Goal: Check status: Check status

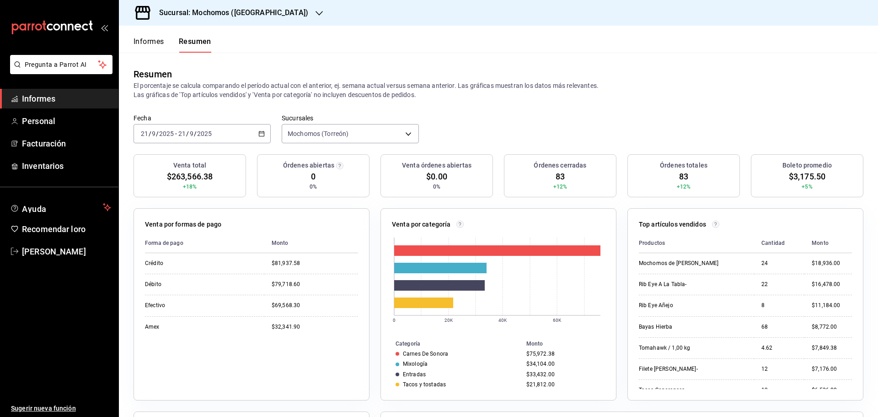
click at [148, 43] on font "Informes" at bounding box center [149, 41] width 31 height 9
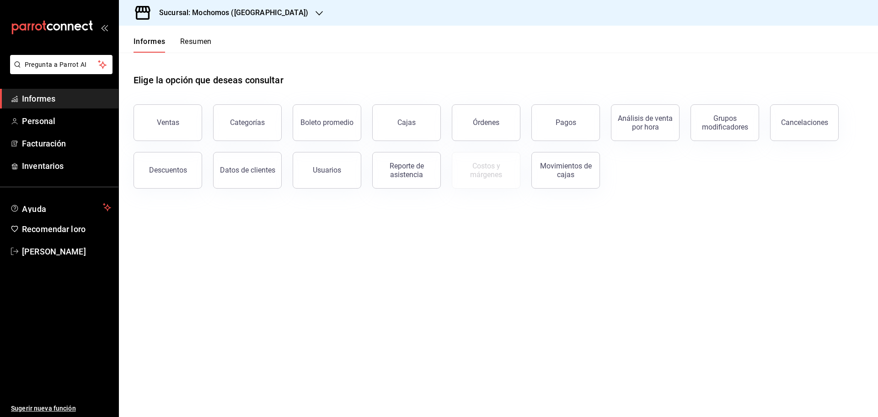
click at [208, 44] on font "Resumen" at bounding box center [196, 41] width 32 height 9
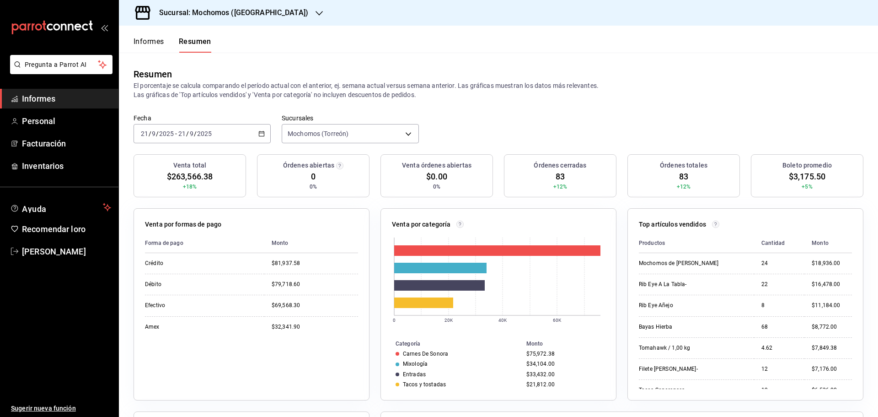
click at [265, 134] on div "[DATE] [DATE] - [DATE] [DATE]" at bounding box center [202, 133] width 137 height 19
click at [179, 263] on font "Rango de fechas" at bounding box center [165, 263] width 48 height 7
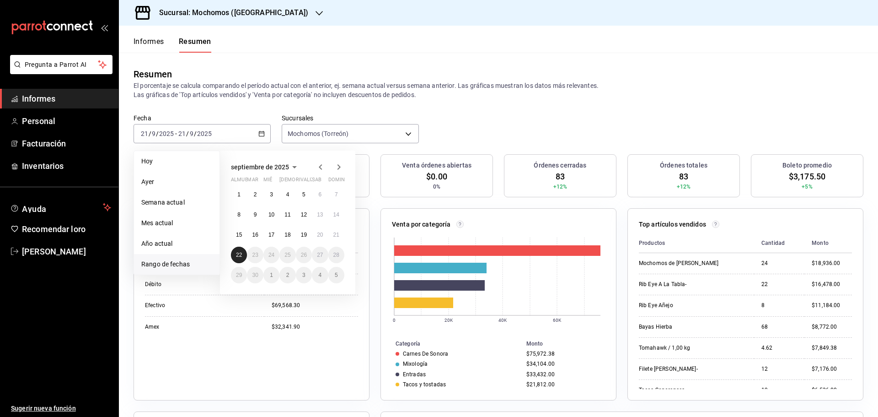
click at [241, 254] on font "22" at bounding box center [239, 254] width 6 height 6
